Goal: Task Accomplishment & Management: Manage account settings

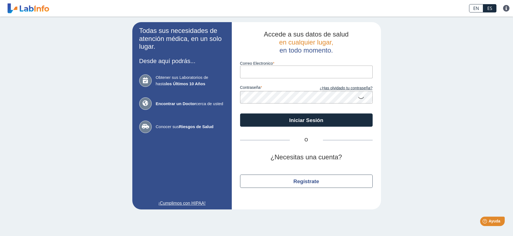
click at [275, 70] on input "Correo Electronico" at bounding box center [306, 71] width 133 height 12
type input "[EMAIL_ADDRESS][DOMAIN_NAME]"
click at [240, 113] on button "Iniciar Sesión" at bounding box center [306, 119] width 133 height 13
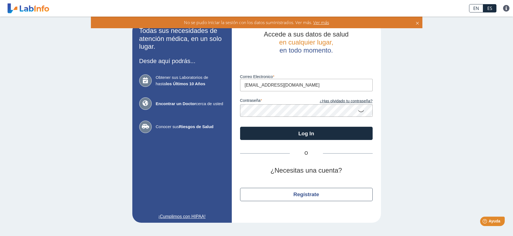
click at [361, 111] on icon at bounding box center [361, 110] width 7 height 11
click at [240, 127] on button "Log In" at bounding box center [306, 133] width 133 height 13
click at [238, 116] on div "Accede a sus datos de salud en cualquier lugar, en todo momento. Luego de vario…" at bounding box center [306, 122] width 149 height 200
click at [240, 127] on button "Log In" at bounding box center [306, 133] width 133 height 13
